Goal: Task Accomplishment & Management: Use online tool/utility

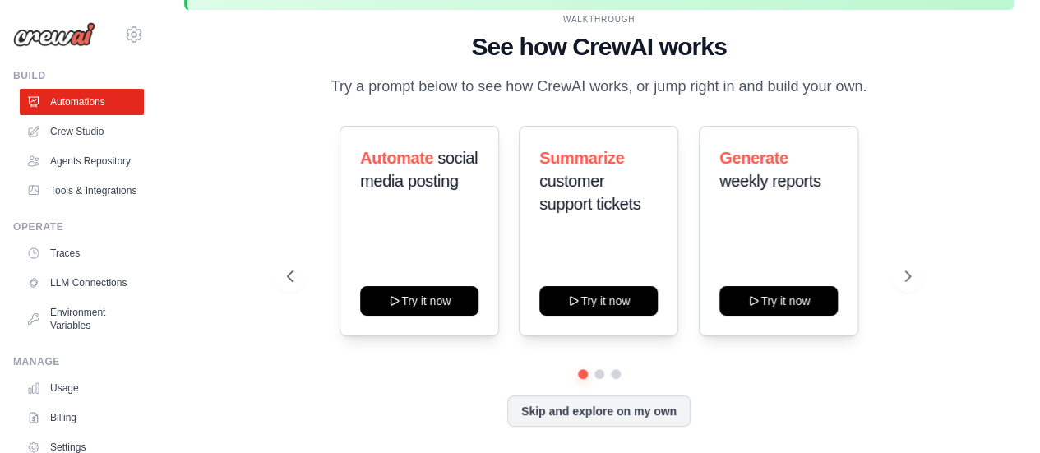
scroll to position [72, 0]
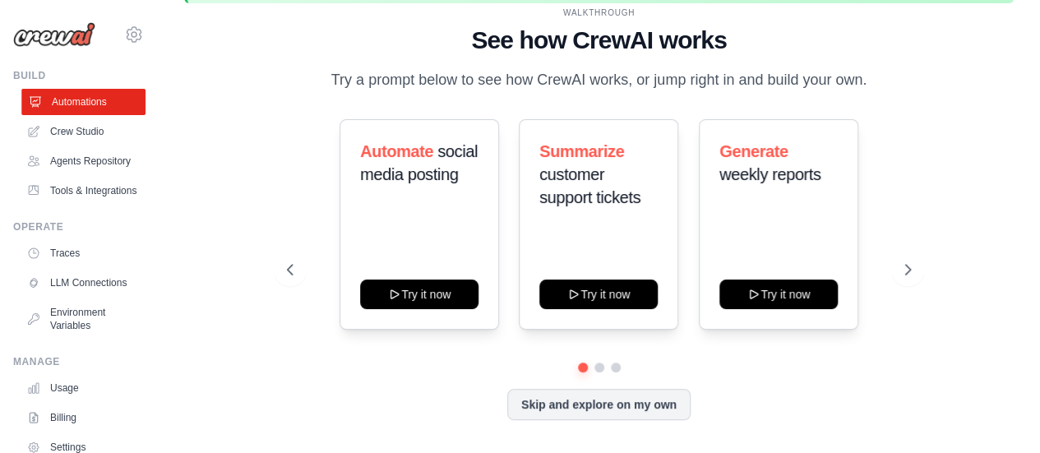
click at [110, 106] on link "Automations" at bounding box center [83, 102] width 124 height 26
click at [912, 269] on icon at bounding box center [910, 270] width 5 height 10
click at [617, 398] on button "Skip and explore on my own" at bounding box center [598, 402] width 183 height 31
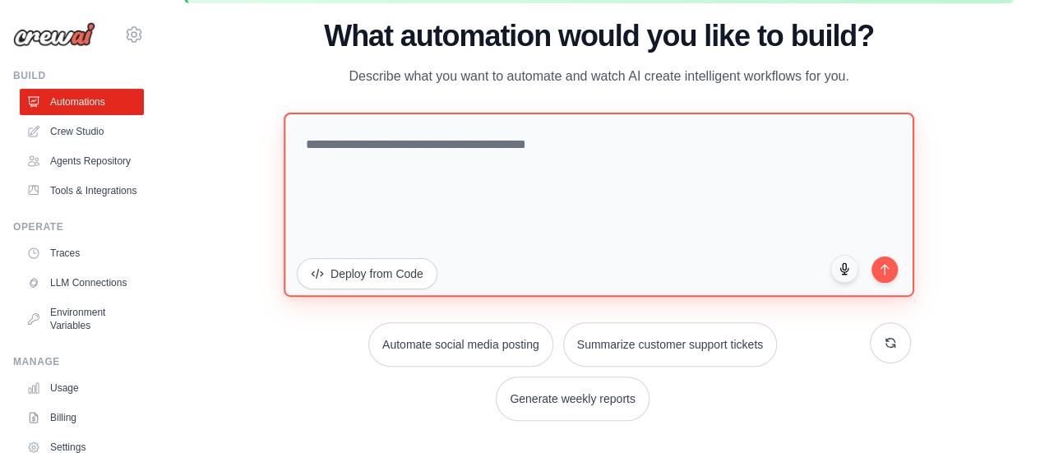
click at [333, 177] on textarea at bounding box center [599, 204] width 631 height 184
type textarea "**********"
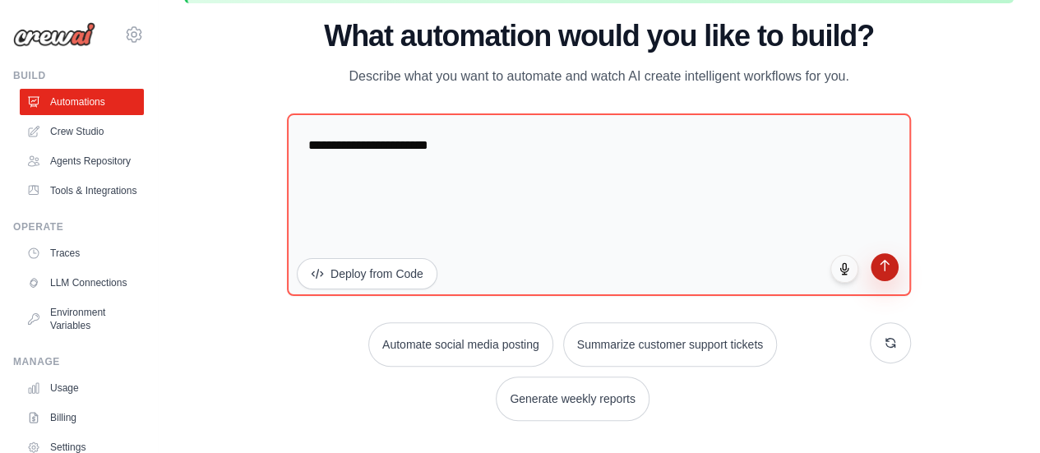
click at [891, 281] on button "submit" at bounding box center [885, 267] width 28 height 28
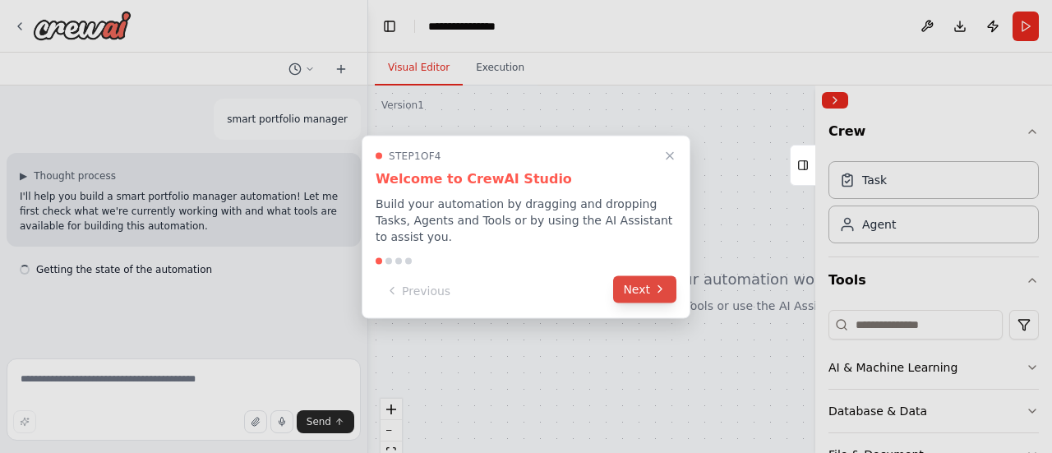
click at [655, 275] on button "Next" at bounding box center [644, 288] width 63 height 27
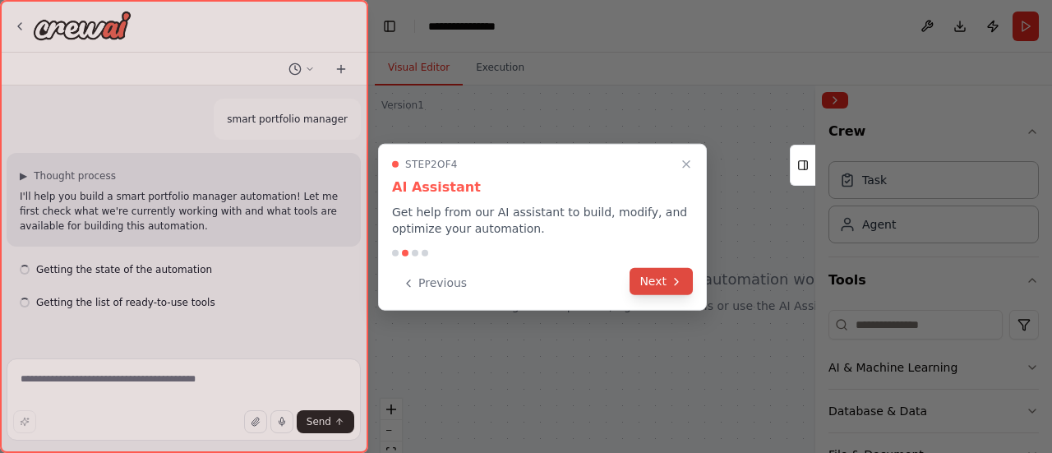
click at [653, 275] on button "Next" at bounding box center [661, 281] width 63 height 27
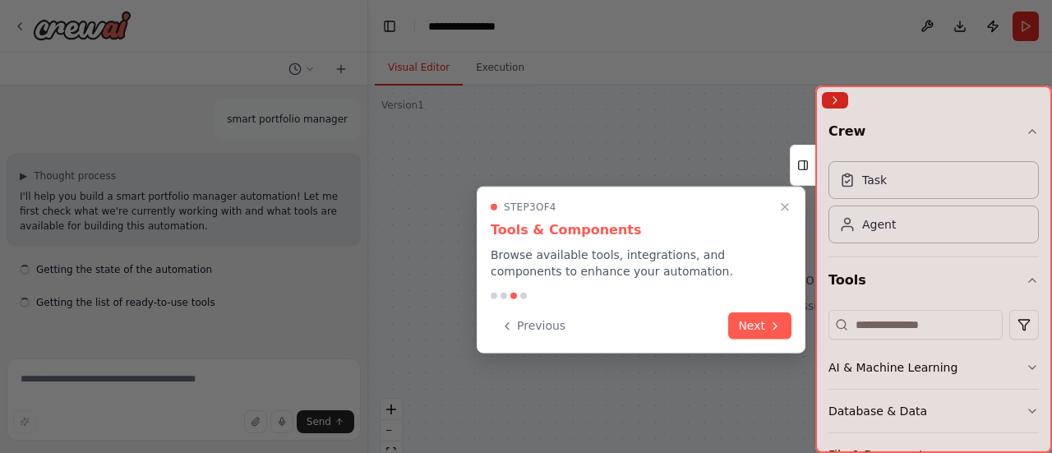
click at [653, 275] on p "Browse available tools, integrations, and components to enhance your automation." at bounding box center [641, 263] width 301 height 33
click at [777, 325] on icon at bounding box center [775, 323] width 13 height 13
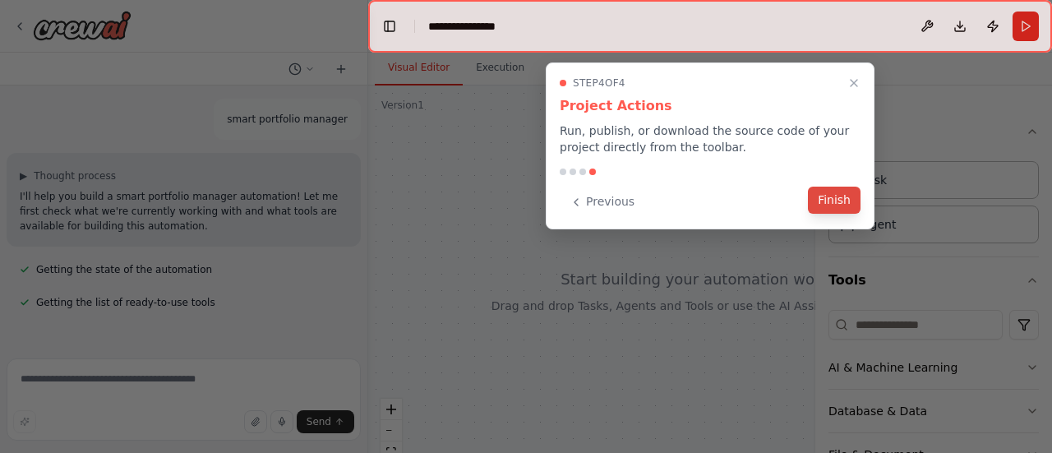
click at [828, 201] on button "Finish" at bounding box center [834, 200] width 53 height 27
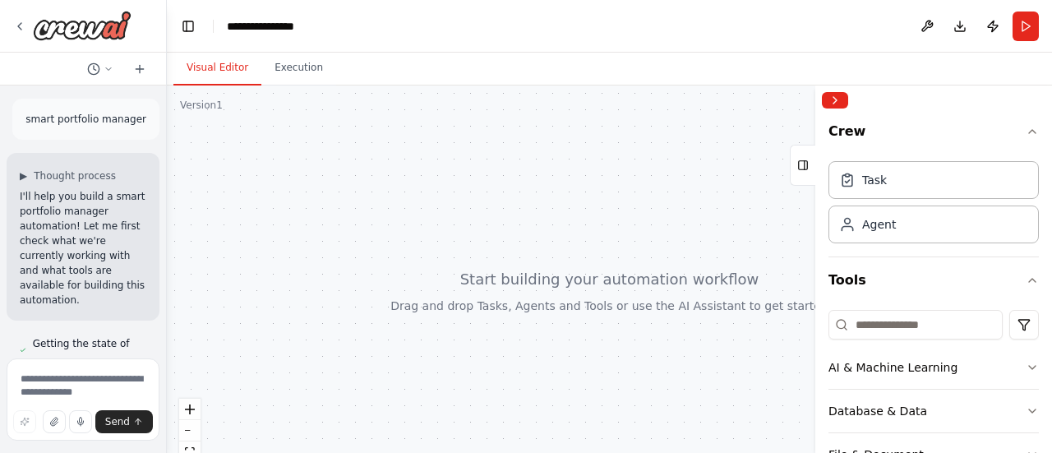
drag, startPoint x: 364, startPoint y: 298, endPoint x: 167, endPoint y: 291, distance: 197.4
click at [167, 291] on div "**********" at bounding box center [526, 226] width 1052 height 453
click at [575, 317] on div at bounding box center [609, 290] width 885 height 411
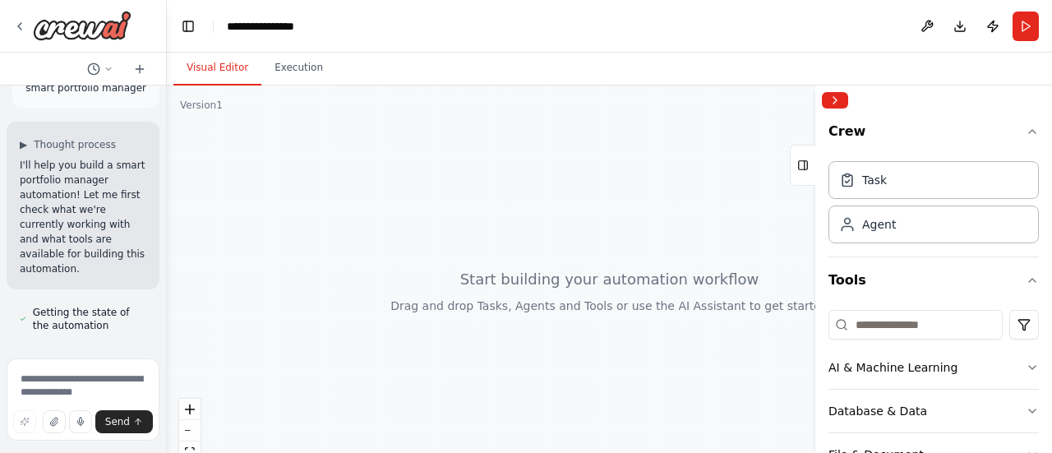
scroll to position [72, 0]
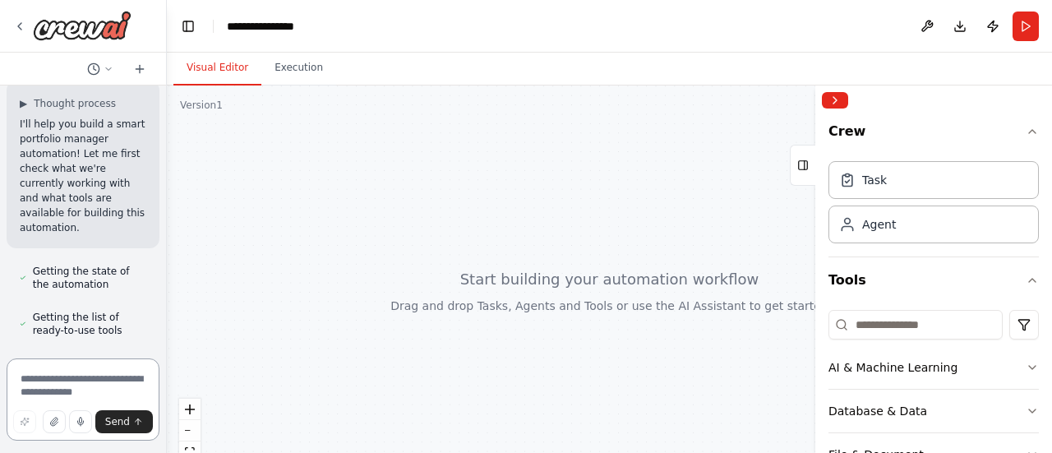
click at [53, 377] on textarea at bounding box center [83, 399] width 153 height 82
type textarea "*****"
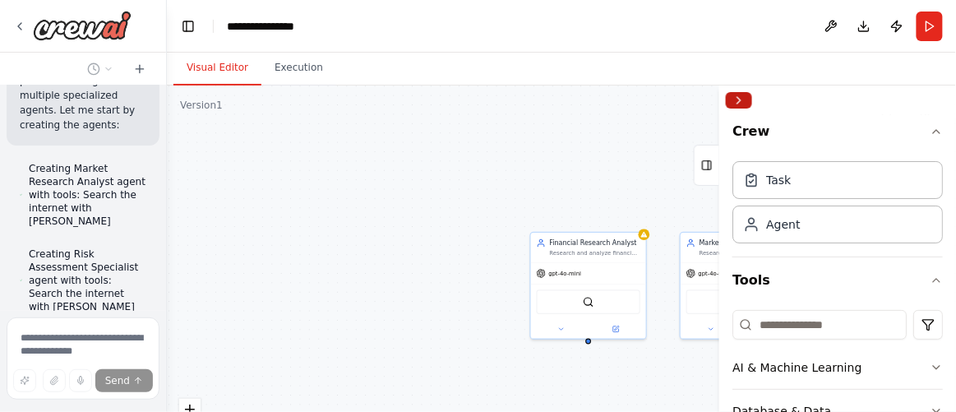
scroll to position [1536, 0]
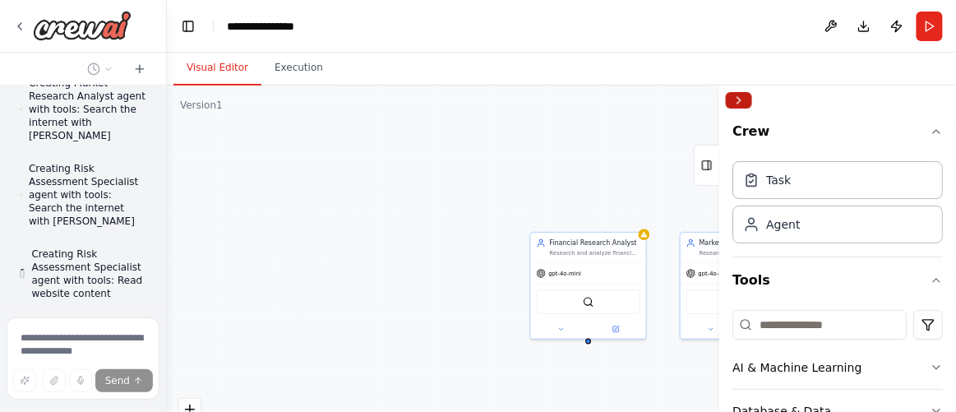
click at [739, 106] on button "Collapse right sidebar" at bounding box center [739, 100] width 26 height 16
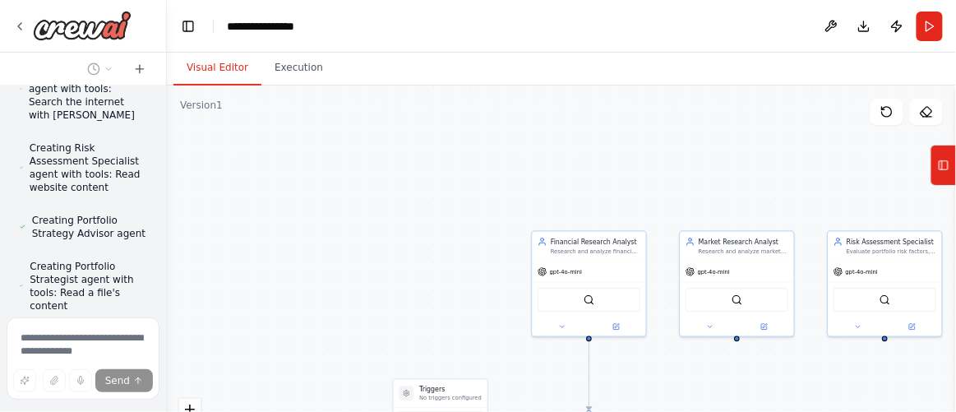
scroll to position [1643, 0]
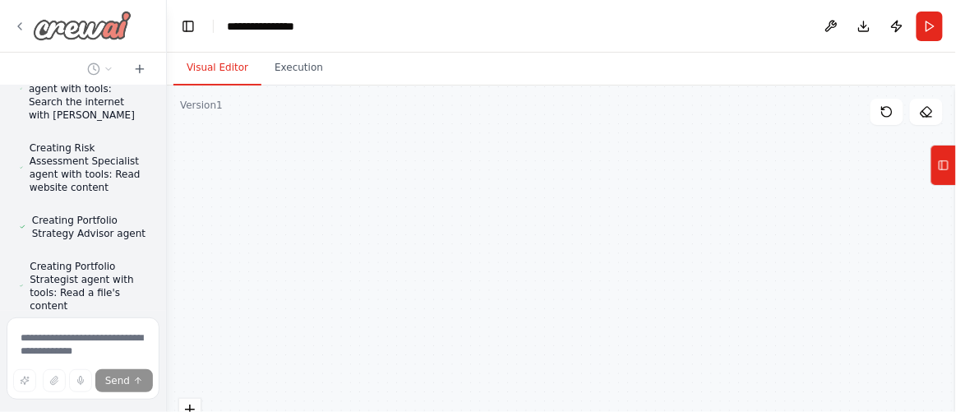
click at [13, 23] on icon at bounding box center [19, 26] width 13 height 13
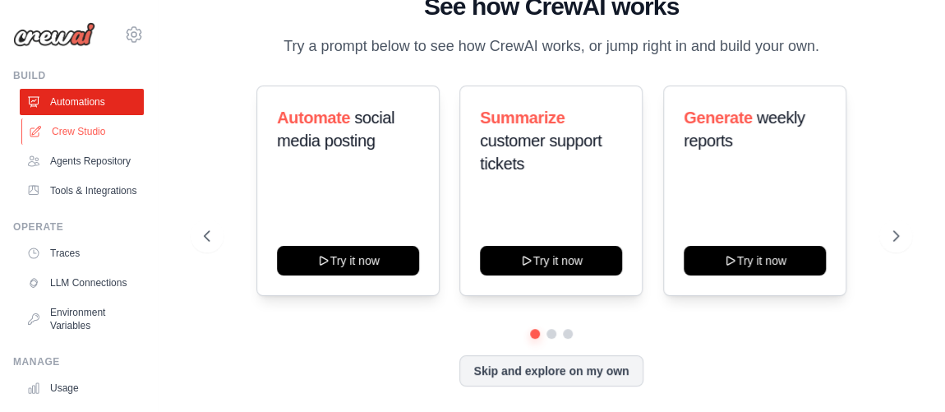
click at [85, 137] on link "Crew Studio" at bounding box center [83, 131] width 124 height 26
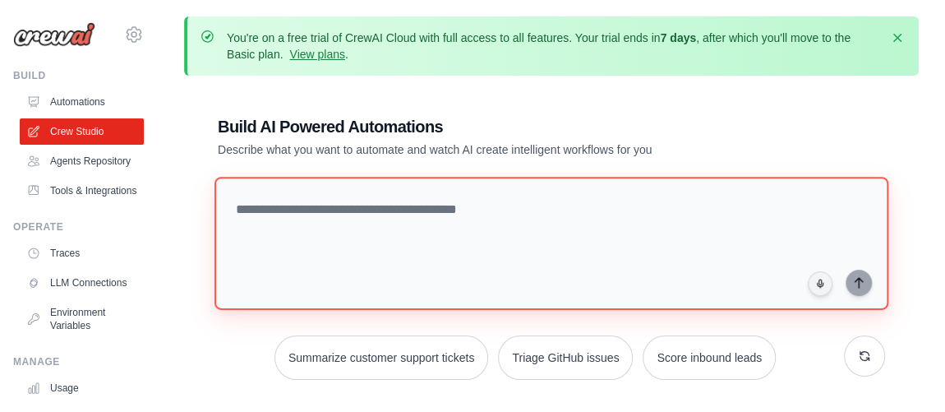
click at [331, 220] on textarea at bounding box center [552, 243] width 674 height 133
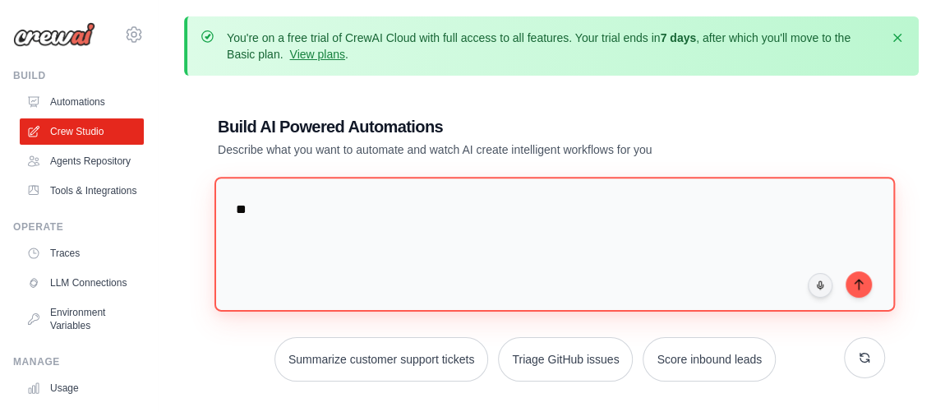
type textarea "*"
type textarea "**********"
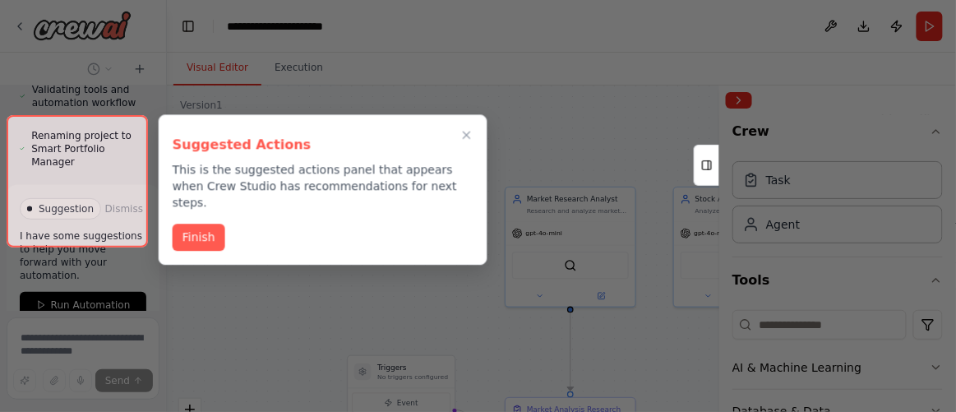
scroll to position [1621, 0]
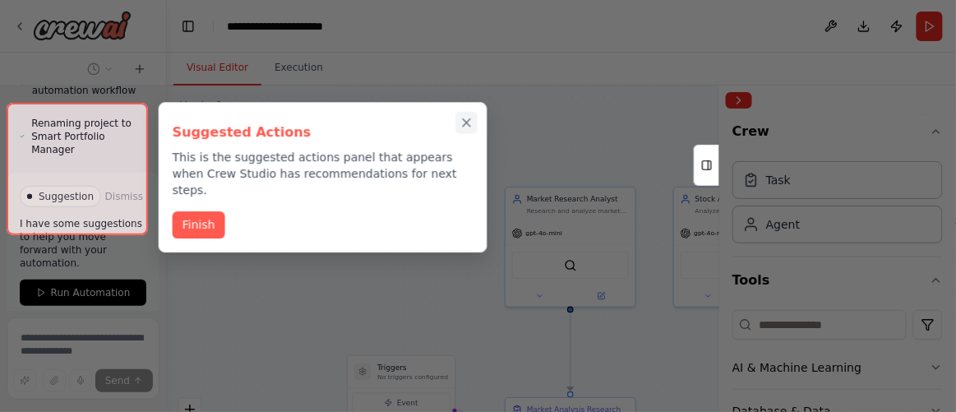
click at [465, 123] on icon "Close walkthrough" at bounding box center [466, 122] width 7 height 7
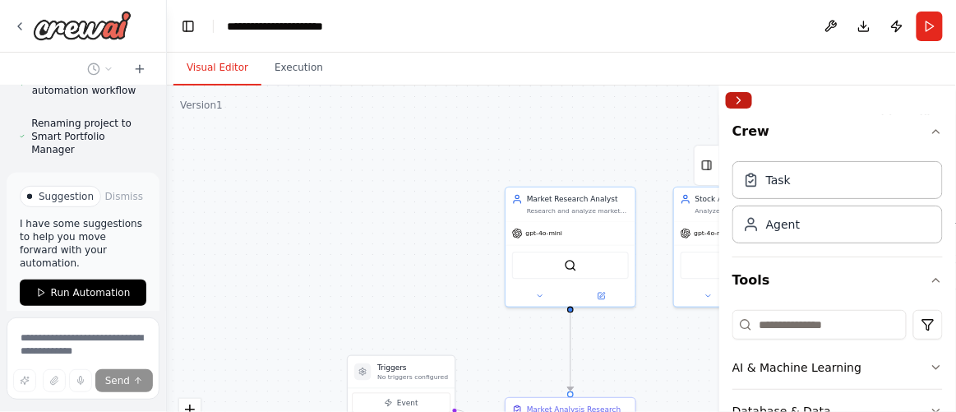
click at [750, 104] on button "Collapse right sidebar" at bounding box center [739, 100] width 26 height 16
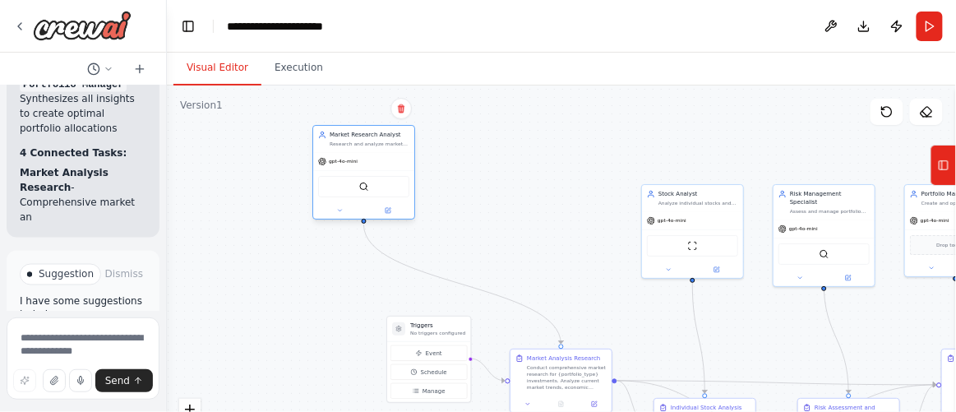
drag, startPoint x: 542, startPoint y: 244, endPoint x: 347, endPoint y: 184, distance: 203.9
click at [347, 184] on div "SerperDevTool" at bounding box center [363, 186] width 91 height 21
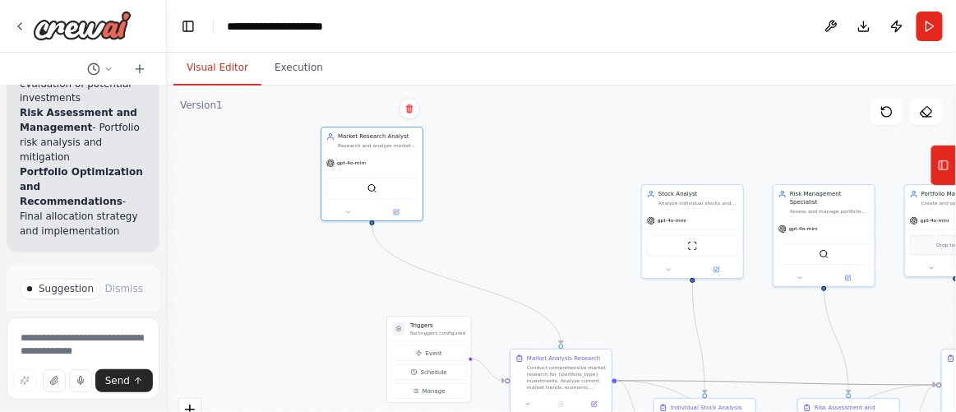
drag, startPoint x: 704, startPoint y: 377, endPoint x: 642, endPoint y: 333, distance: 76.0
click at [642, 333] on div ".deletable-edge-delete-btn { width: 20px; height: 20px; border: 0px solid #ffff…" at bounding box center [561, 290] width 789 height 411
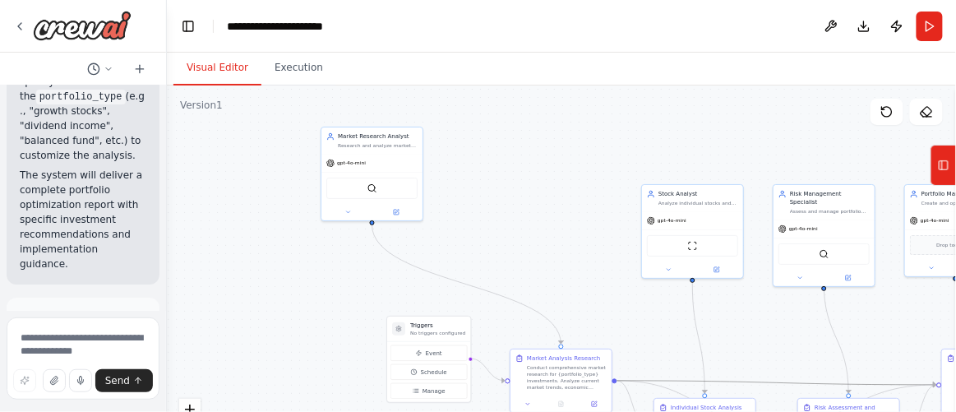
scroll to position [2849, 0]
drag, startPoint x: 162, startPoint y: 237, endPoint x: 45, endPoint y: 233, distance: 116.8
click at [45, 233] on div "build smart portfolio manager ▶ Thought process I'll help you build a smart por…" at bounding box center [83, 206] width 167 height 412
click at [188, 33] on button "Toggle Left Sidebar" at bounding box center [188, 26] width 23 height 23
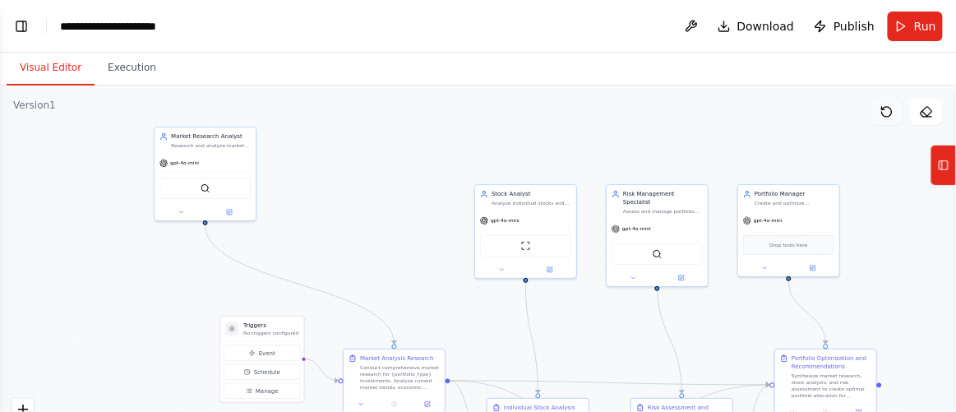
click at [885, 115] on icon at bounding box center [886, 111] width 13 height 13
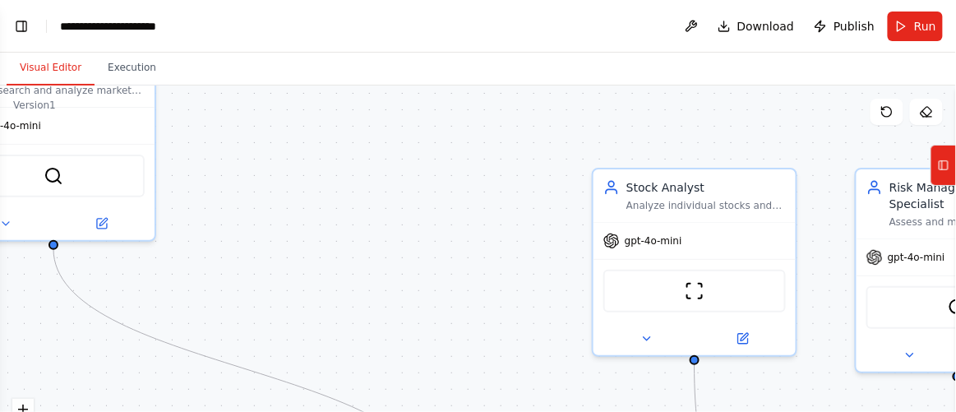
scroll to position [2704, 0]
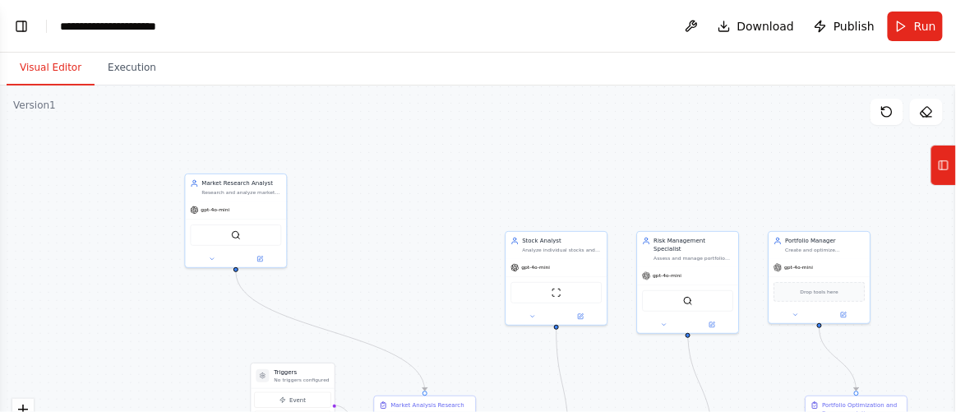
drag, startPoint x: 944, startPoint y: 160, endPoint x: 917, endPoint y: 307, distance: 148.8
click at [917, 307] on div "build smart portfolio manager ▶ Thought process I'll help you build a smart por…" at bounding box center [478, 206] width 956 height 412
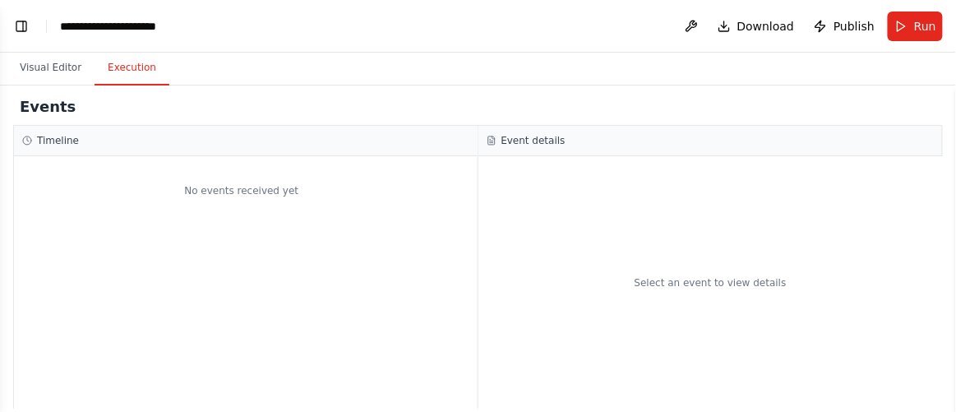
click at [125, 77] on button "Execution" at bounding box center [132, 68] width 75 height 35
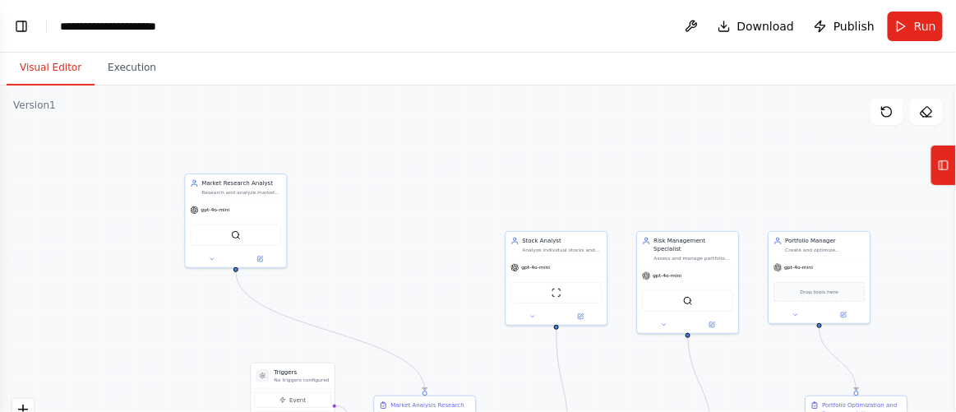
click at [48, 60] on button "Visual Editor" at bounding box center [51, 68] width 88 height 35
drag, startPoint x: 902, startPoint y: 6, endPoint x: 907, endPoint y: 32, distance: 26.8
click at [907, 32] on header "**********" at bounding box center [478, 26] width 956 height 53
click at [907, 32] on button "Run" at bounding box center [915, 27] width 55 height 30
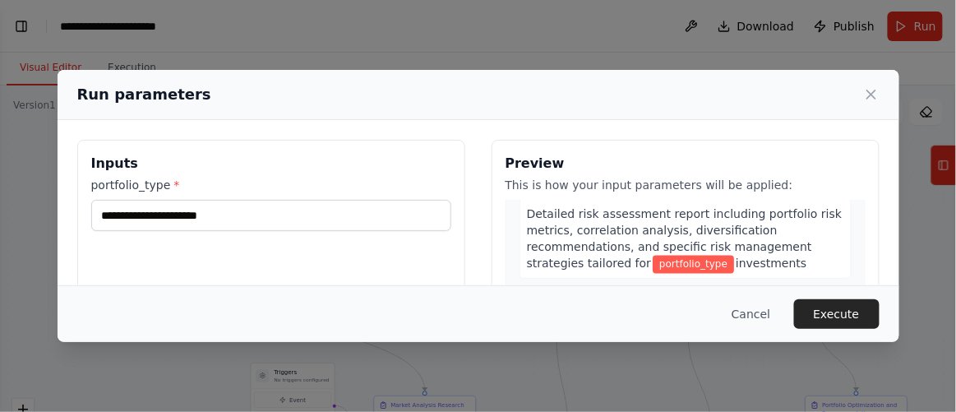
scroll to position [837, 0]
click at [761, 317] on button "Cancel" at bounding box center [750, 314] width 65 height 30
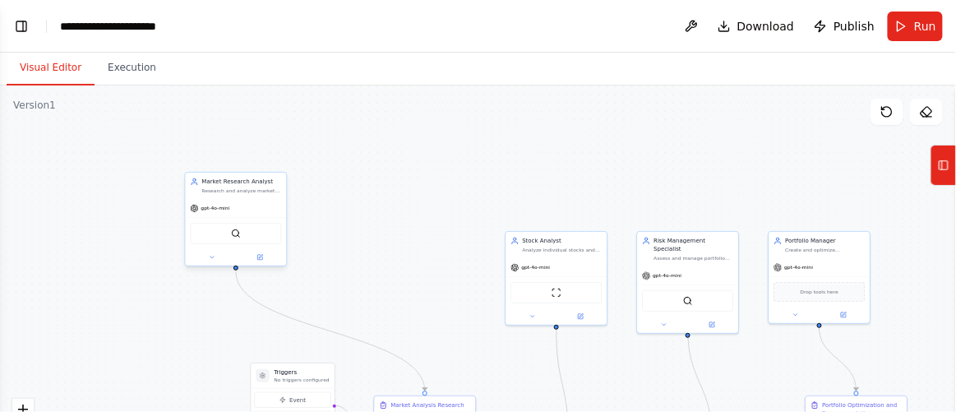
click at [239, 239] on div "SerperDevTool" at bounding box center [236, 233] width 91 height 21
click at [571, 293] on div "ScrapeWebsiteTool" at bounding box center [556, 290] width 91 height 21
